Goal: Task Accomplishment & Management: Use online tool/utility

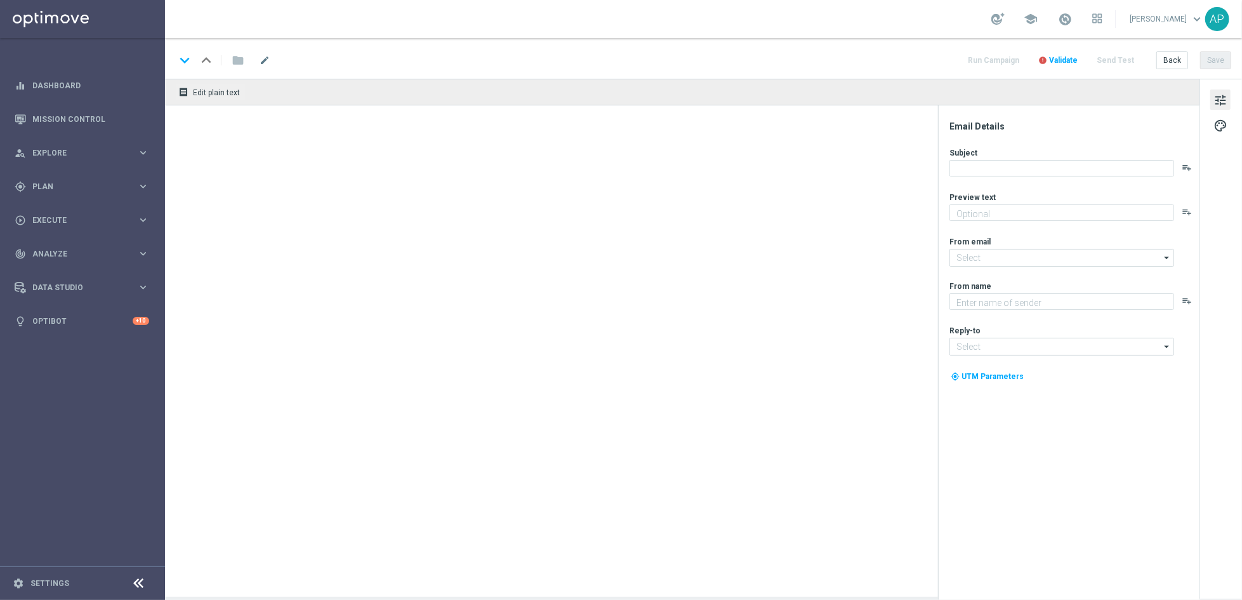
type textarea "Meet the winner & watch highlights"
type textarea "KenoGO"
type input "[EMAIL_ADDRESS][DOMAIN_NAME]"
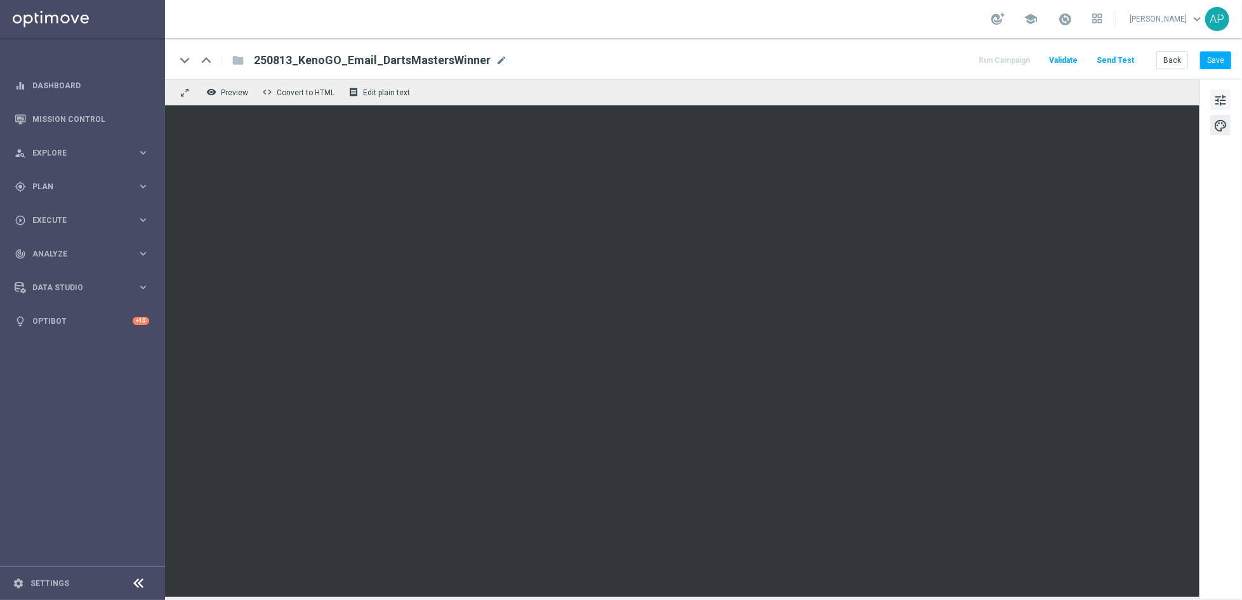
click at [1222, 92] on span "tune" at bounding box center [1221, 100] width 14 height 17
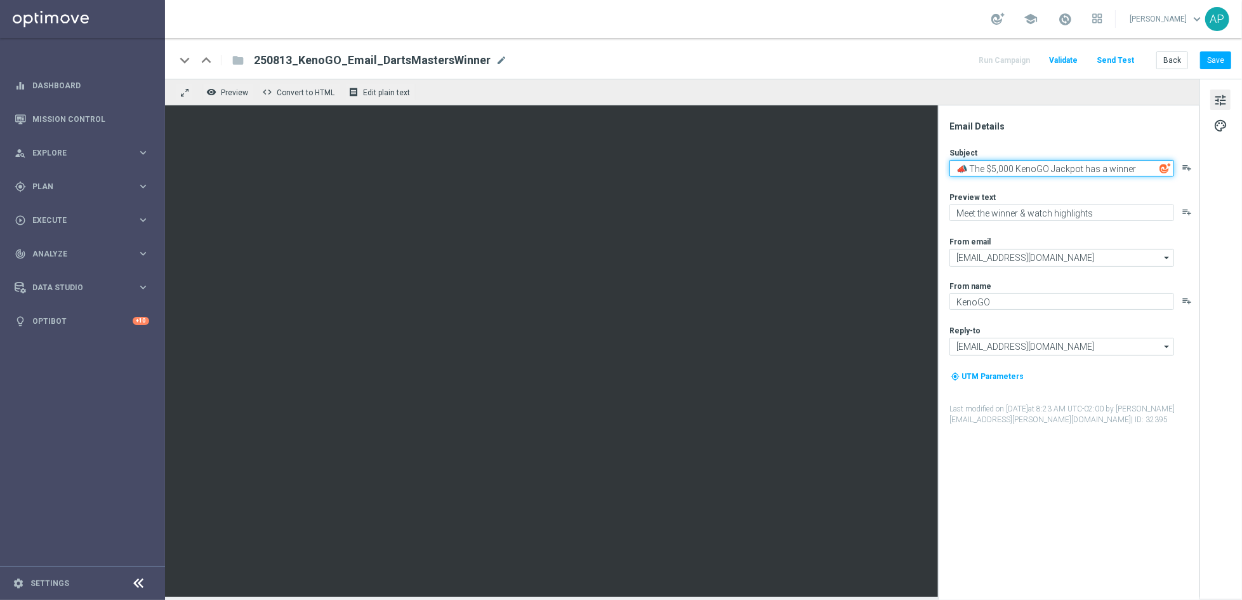
click at [1134, 169] on textarea "📣 The $5,000 KenoGO Jackpot has a winner" at bounding box center [1062, 168] width 225 height 17
type textarea "📣 The $5,000 KenoGO Jackpot has a winner!"
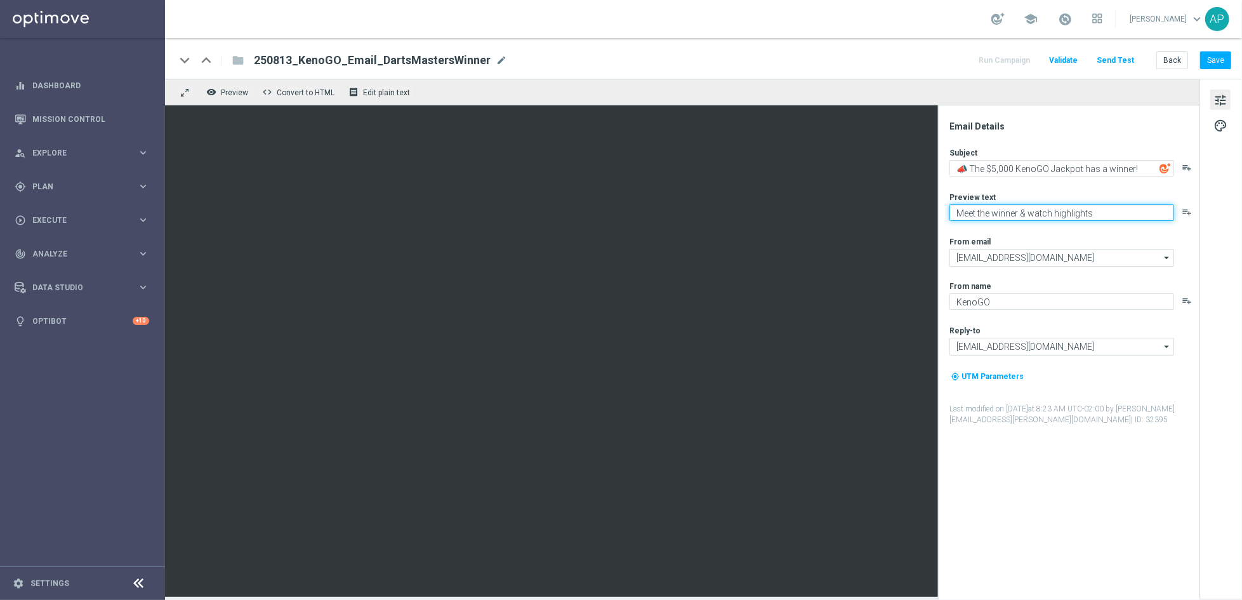
drag, startPoint x: 1054, startPoint y: 211, endPoint x: 1141, endPoint y: 174, distance: 95.0
click at [1054, 209] on textarea "Meet the winner & watch highlights" at bounding box center [1062, 212] width 225 height 17
type textarea "See who won & watch all of the highlights"
click at [1217, 58] on button "Save" at bounding box center [1215, 60] width 31 height 18
click at [1218, 60] on button "Save" at bounding box center [1215, 60] width 31 height 18
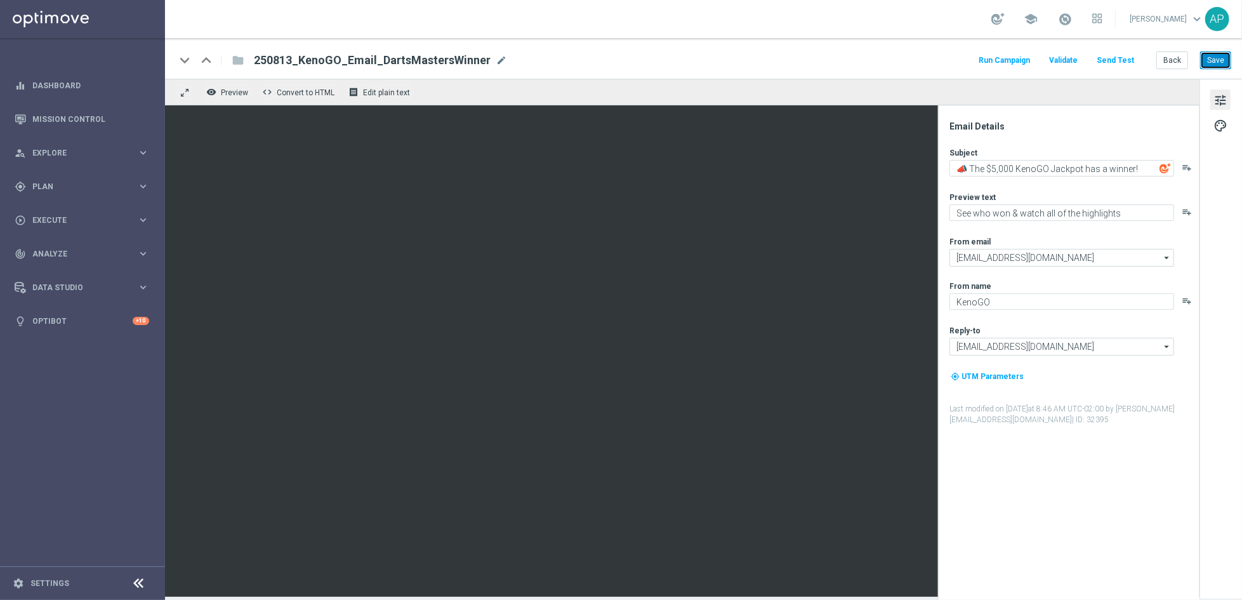
click at [1211, 61] on button "Save" at bounding box center [1215, 60] width 31 height 18
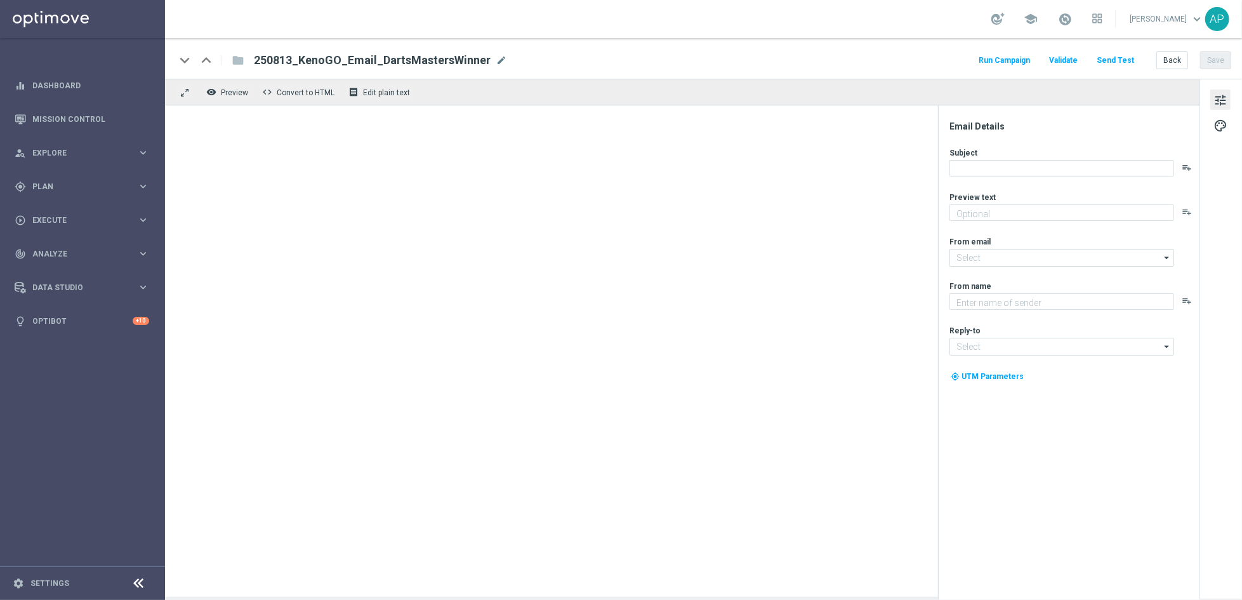
type textarea "See who won & watch all of the highlights"
type textarea "KenoGO"
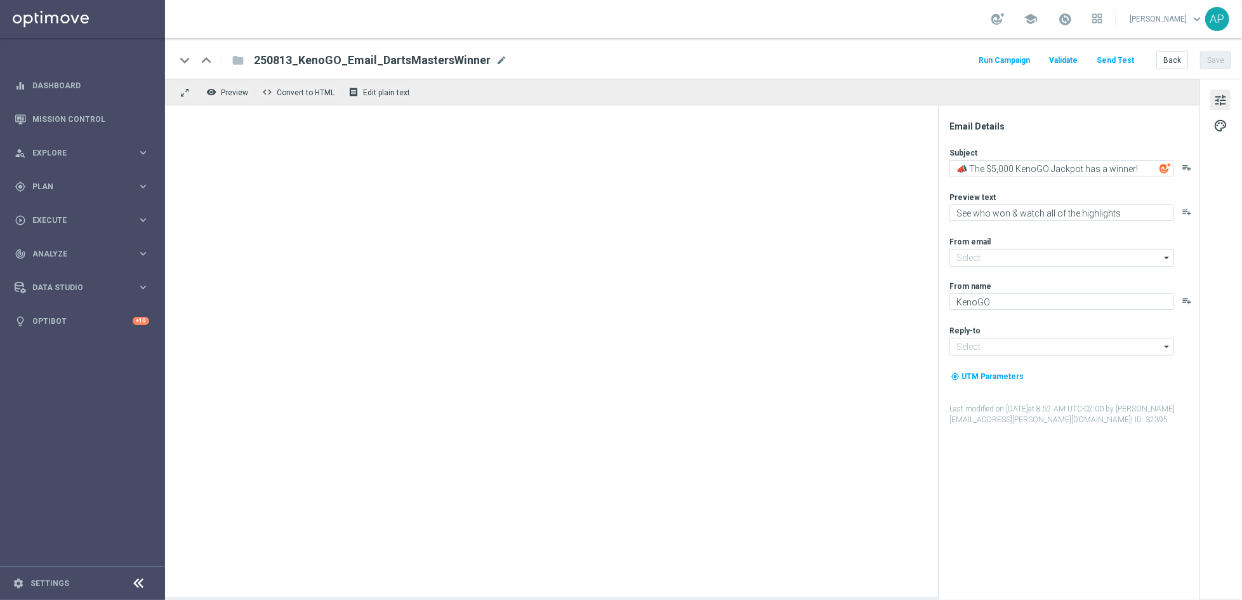
type input "[EMAIL_ADDRESS][DOMAIN_NAME]"
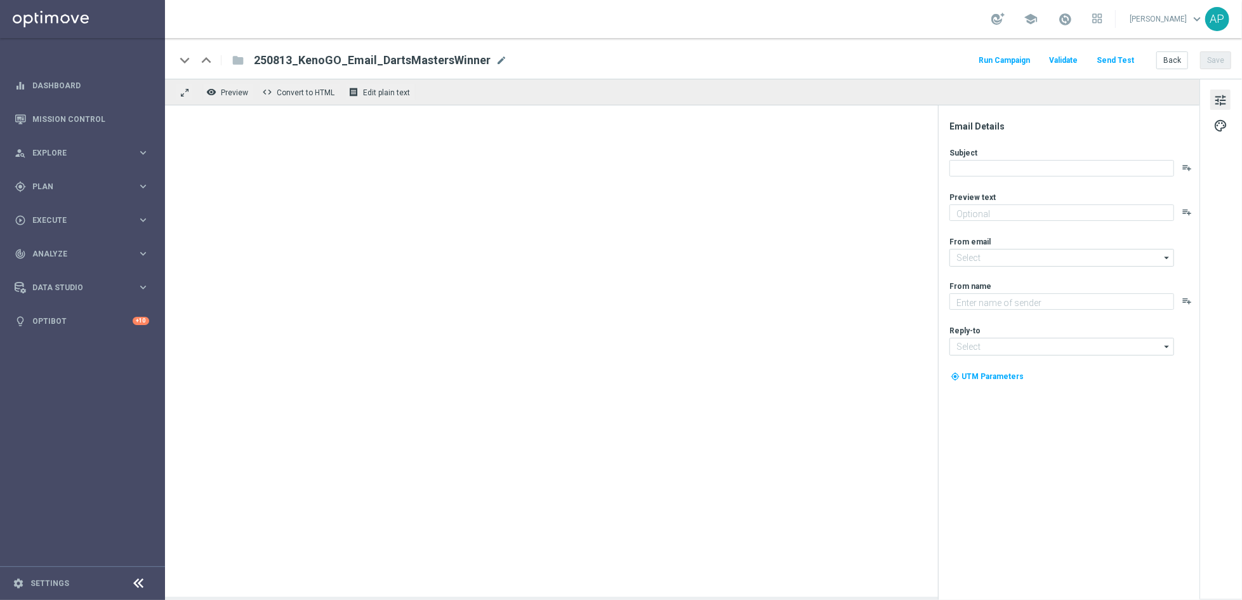
type textarea "See who won & watch all of the highlights"
type textarea "KenoGO"
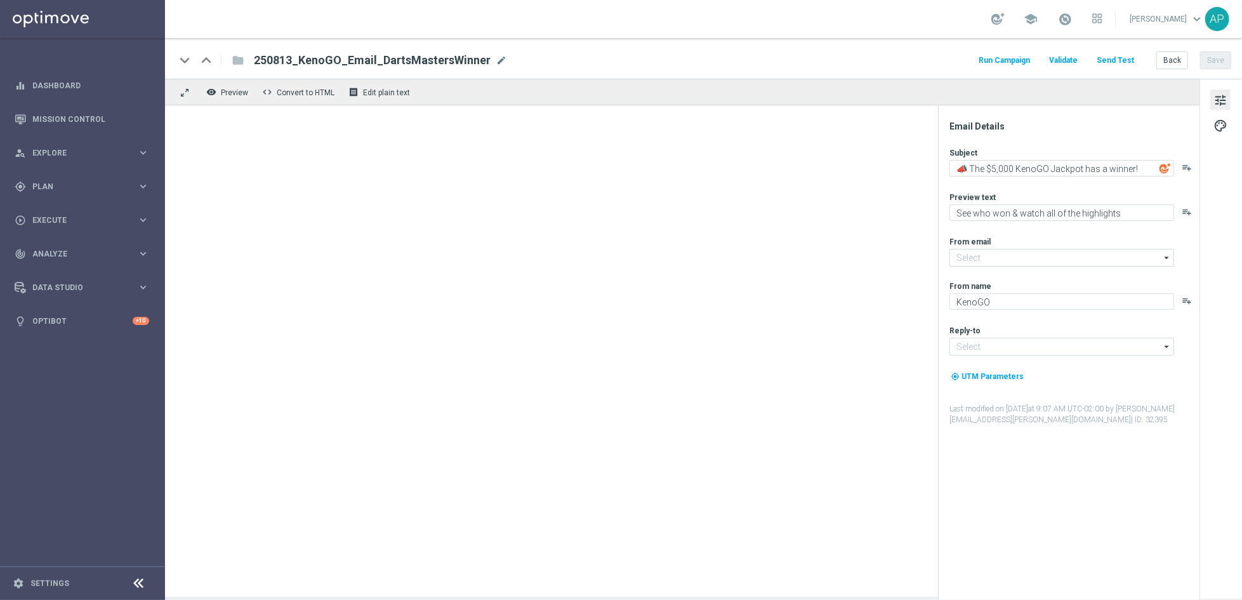
type input "[EMAIL_ADDRESS][DOMAIN_NAME]"
